Goal: Task Accomplishment & Management: Manage account settings

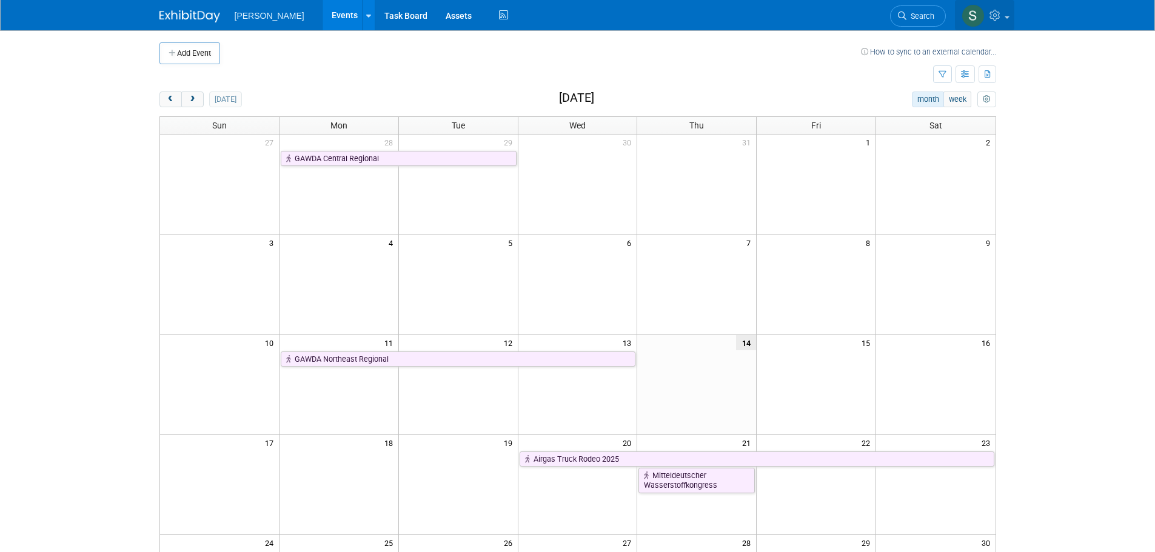
click at [1000, 12] on icon at bounding box center [997, 15] width 14 height 11
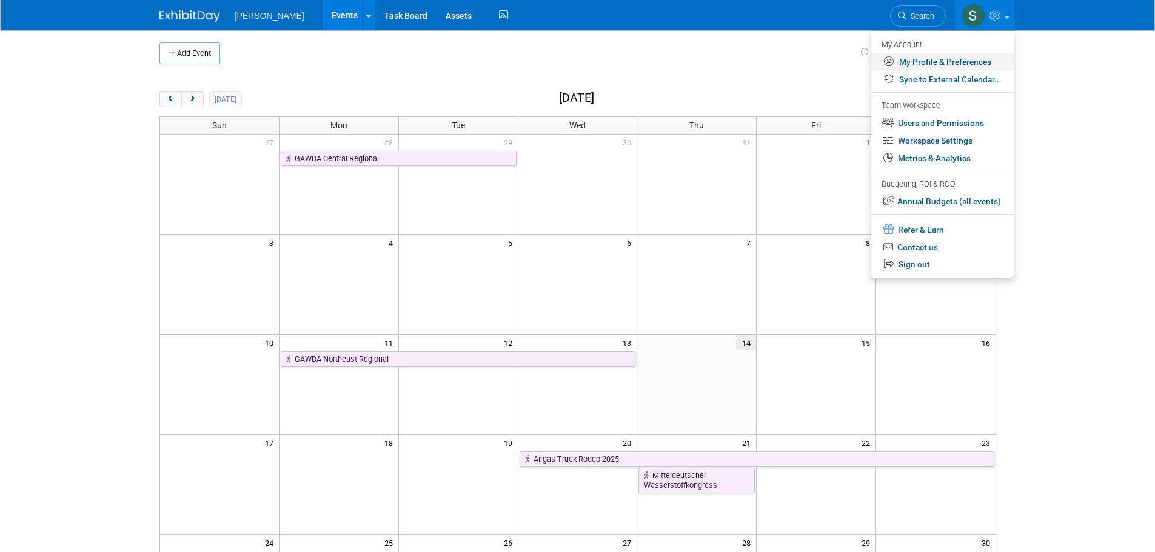
click at [956, 59] on link "My Profile & Preferences" at bounding box center [942, 62] width 143 height 18
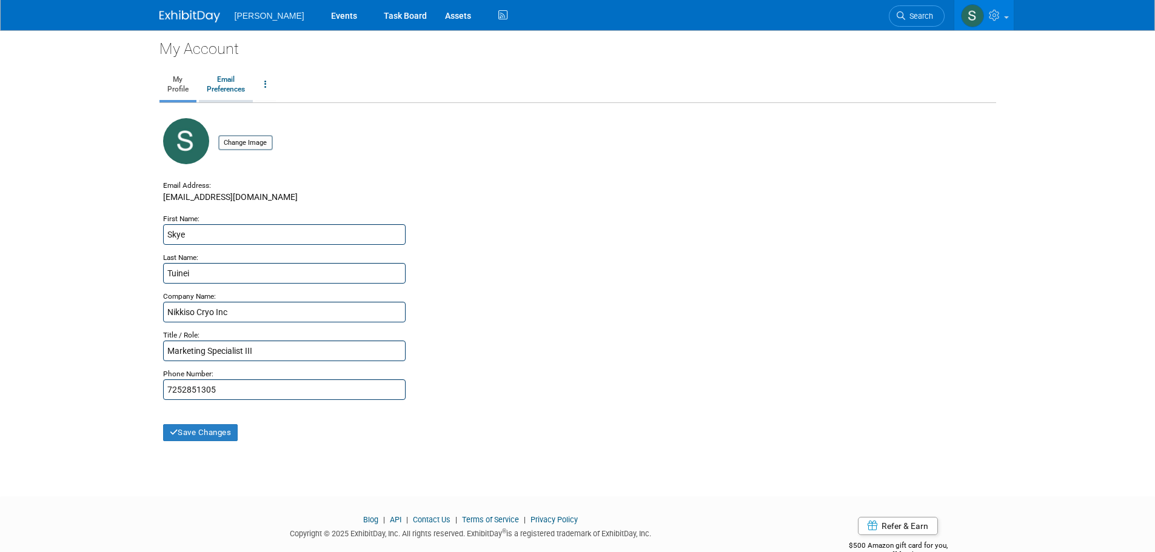
click at [223, 90] on link "Email Preferences" at bounding box center [226, 85] width 54 height 30
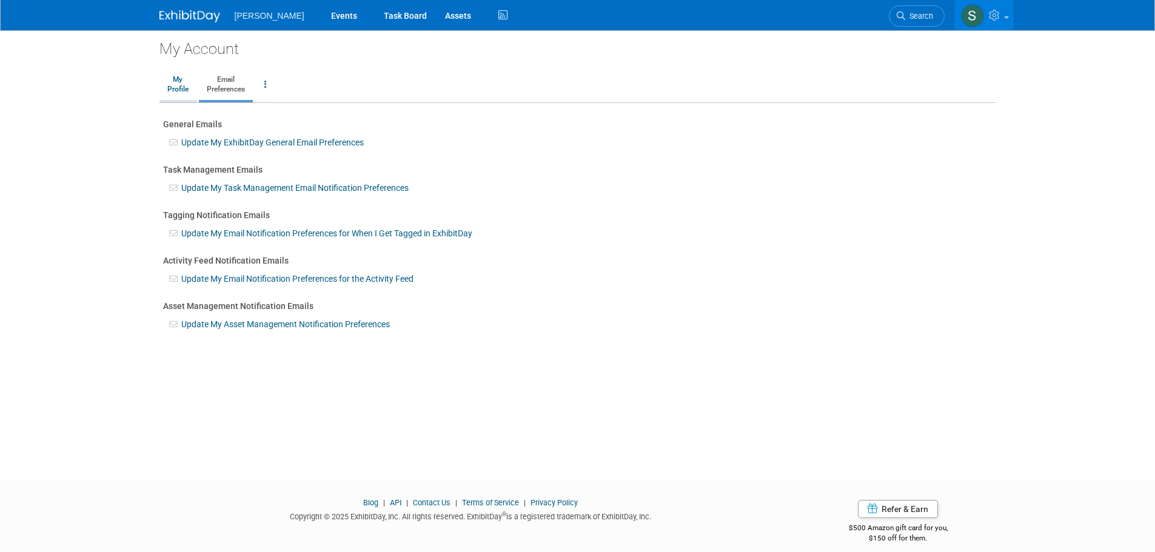
click at [182, 80] on link "My Profile" at bounding box center [177, 85] width 37 height 30
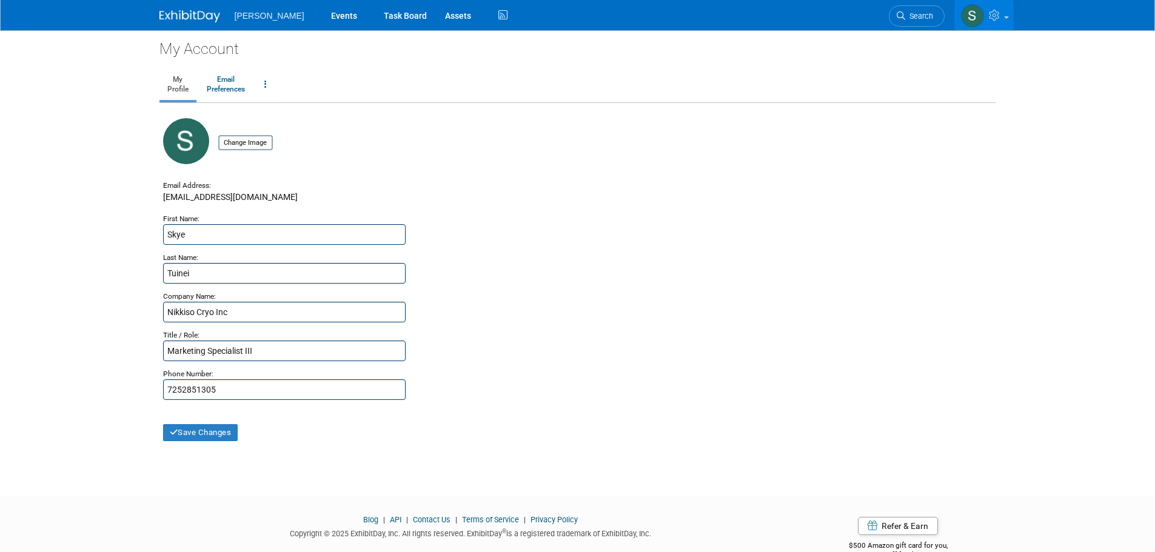
click at [999, 11] on icon at bounding box center [996, 15] width 14 height 11
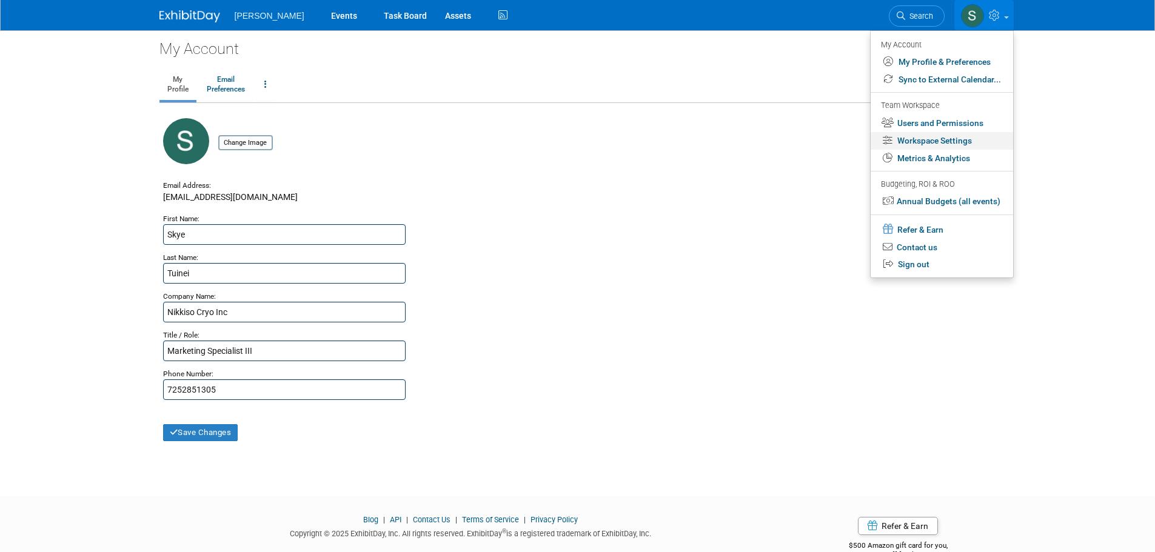
click at [952, 140] on link "Workspace Settings" at bounding box center [942, 141] width 143 height 18
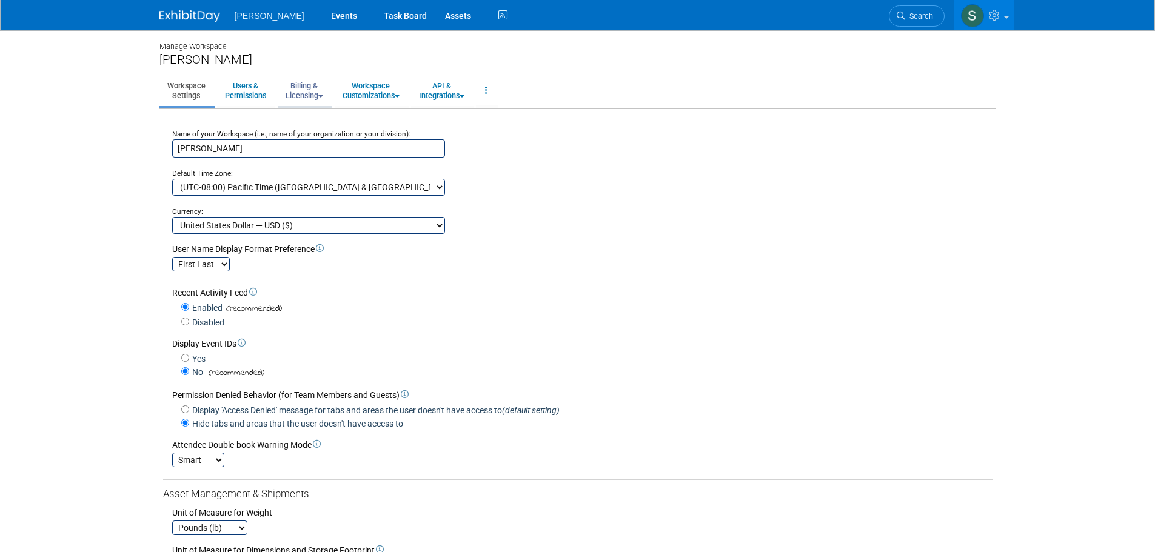
click at [324, 84] on link "Billing & Licensing" at bounding box center [304, 91] width 53 height 30
click at [337, 133] on link "Billing Information" at bounding box center [333, 136] width 110 height 18
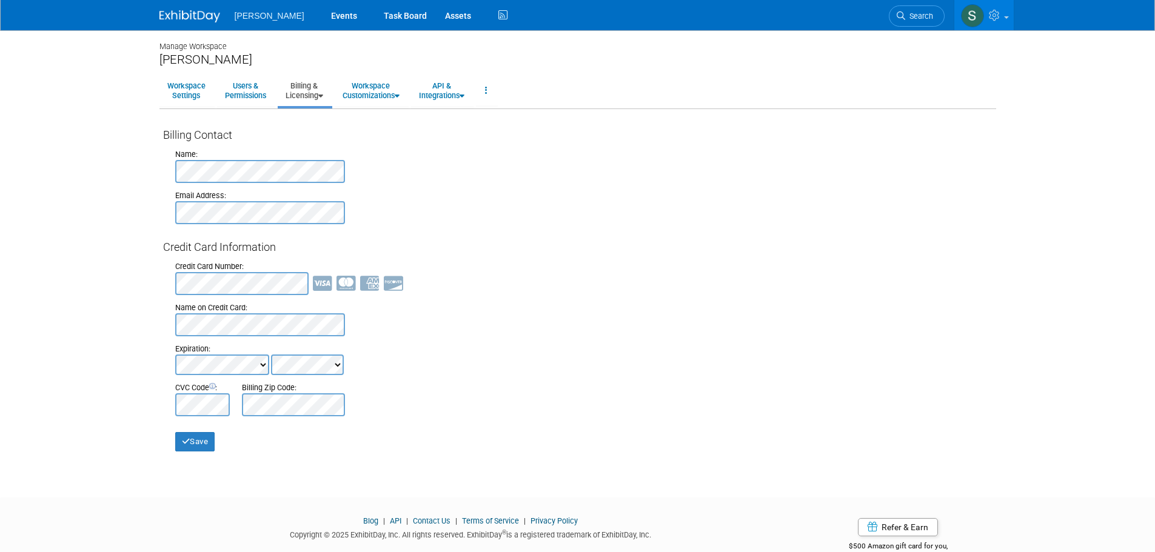
click at [306, 109] on ul "Workspace Settings Users & Permissions Billing & Licensing Manage Plan / Subscr…" at bounding box center [577, 92] width 837 height 34
click at [309, 98] on link "Billing & Licensing" at bounding box center [304, 91] width 53 height 30
click at [336, 155] on link "Payment Receipts" at bounding box center [333, 154] width 110 height 18
